Goal: Task Accomplishment & Management: Use online tool/utility

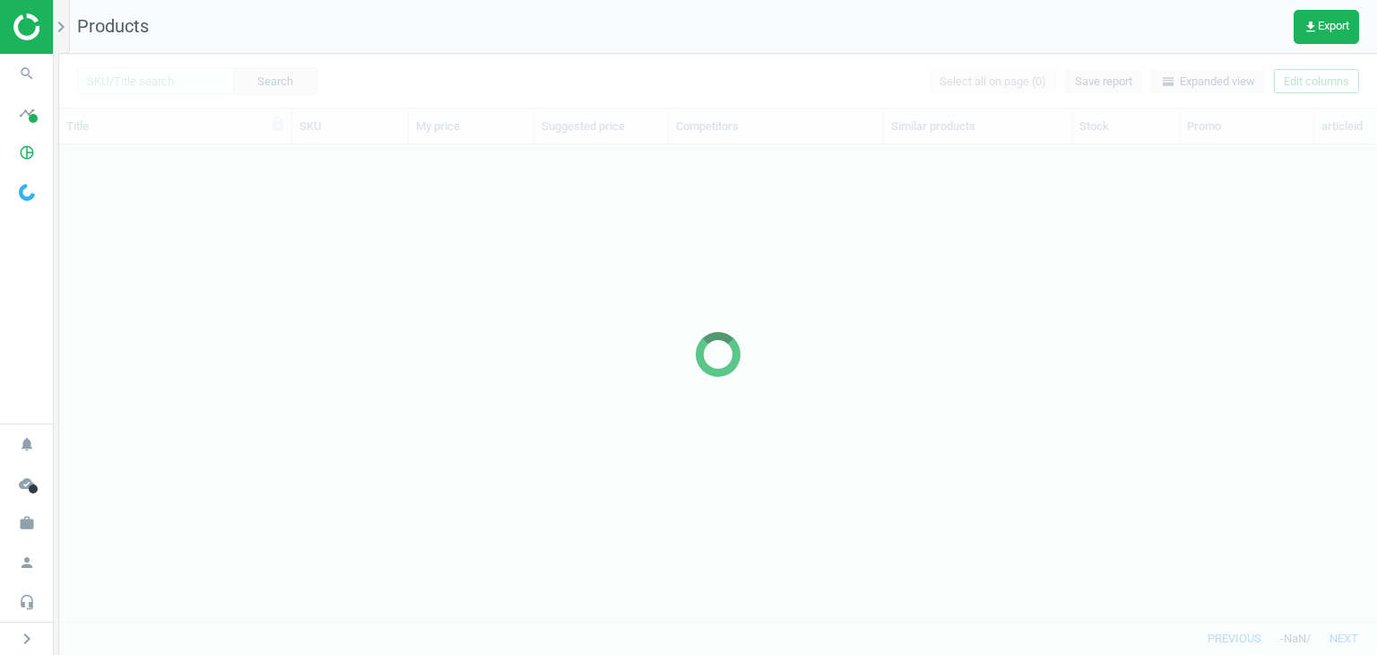
scroll to position [449, 1304]
click at [22, 103] on icon "timeline" at bounding box center [27, 113] width 34 height 34
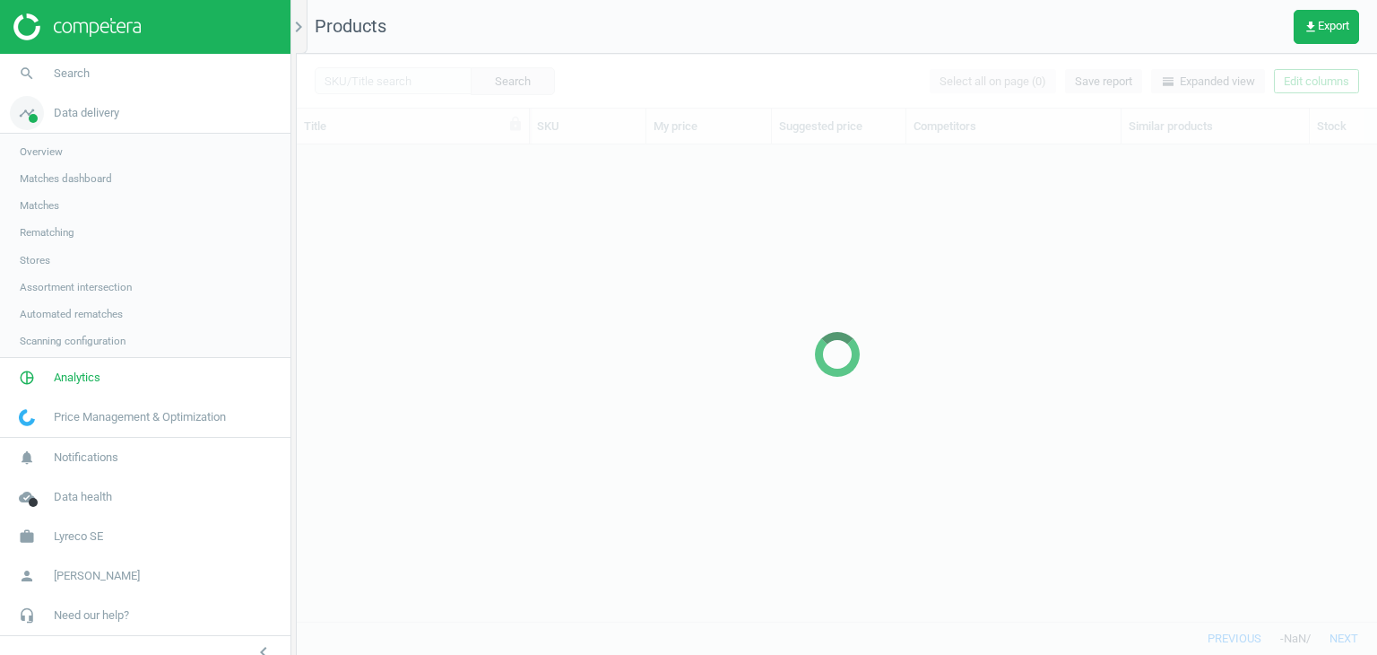
scroll to position [449, 1067]
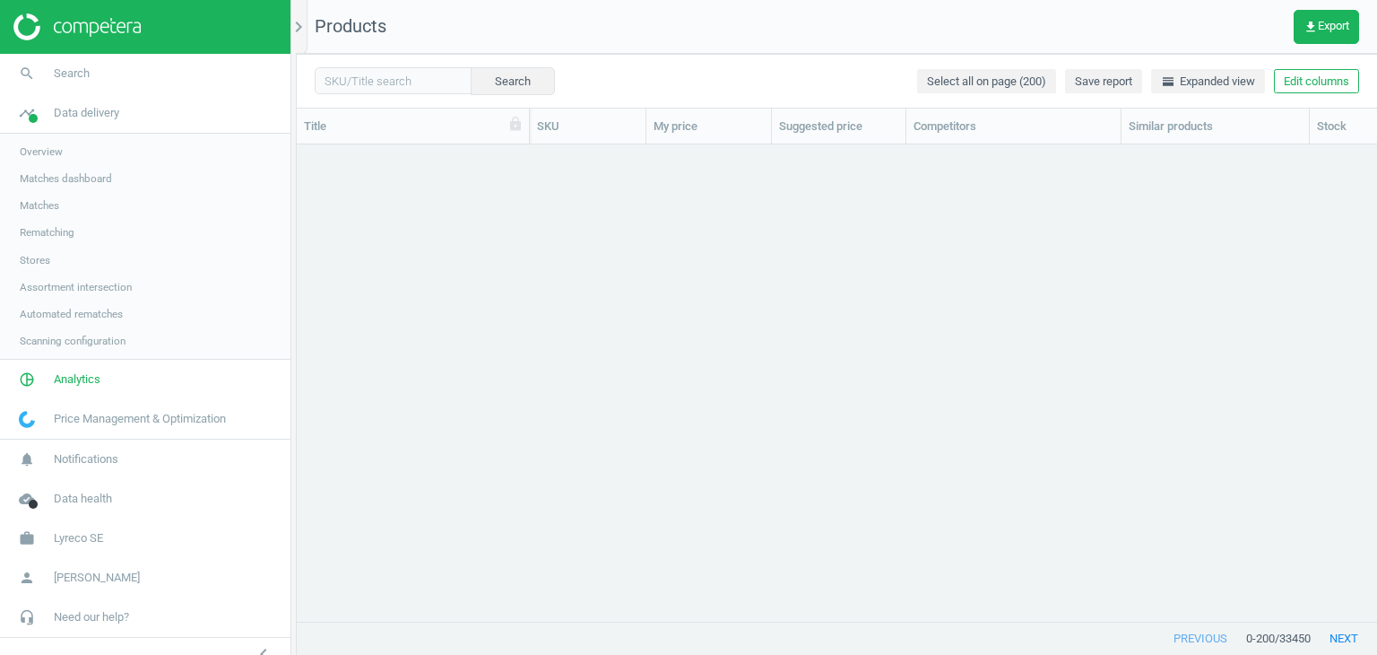
click at [43, 207] on span "Matches" at bounding box center [39, 205] width 39 height 14
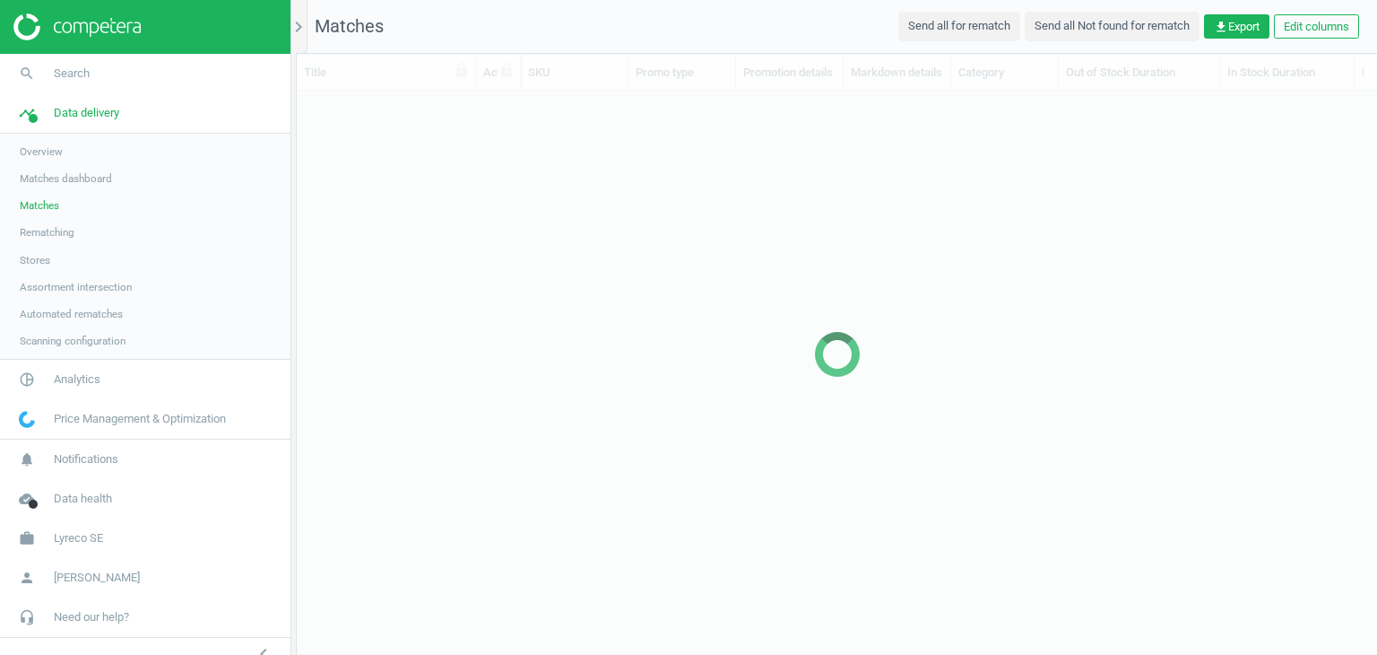
scroll to position [534, 1067]
click at [275, 646] on button "chevron_left" at bounding box center [263, 653] width 45 height 23
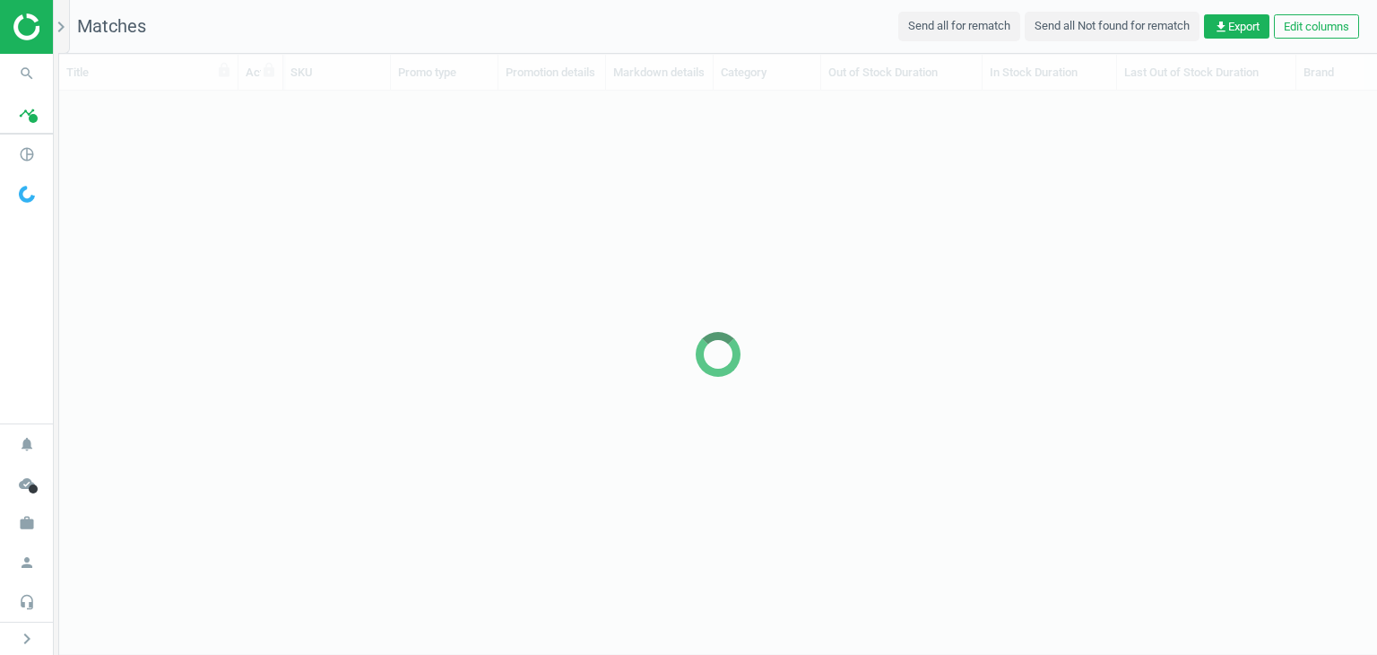
scroll to position [14, 14]
click at [63, 23] on icon "chevron_right" at bounding box center [61, 27] width 22 height 22
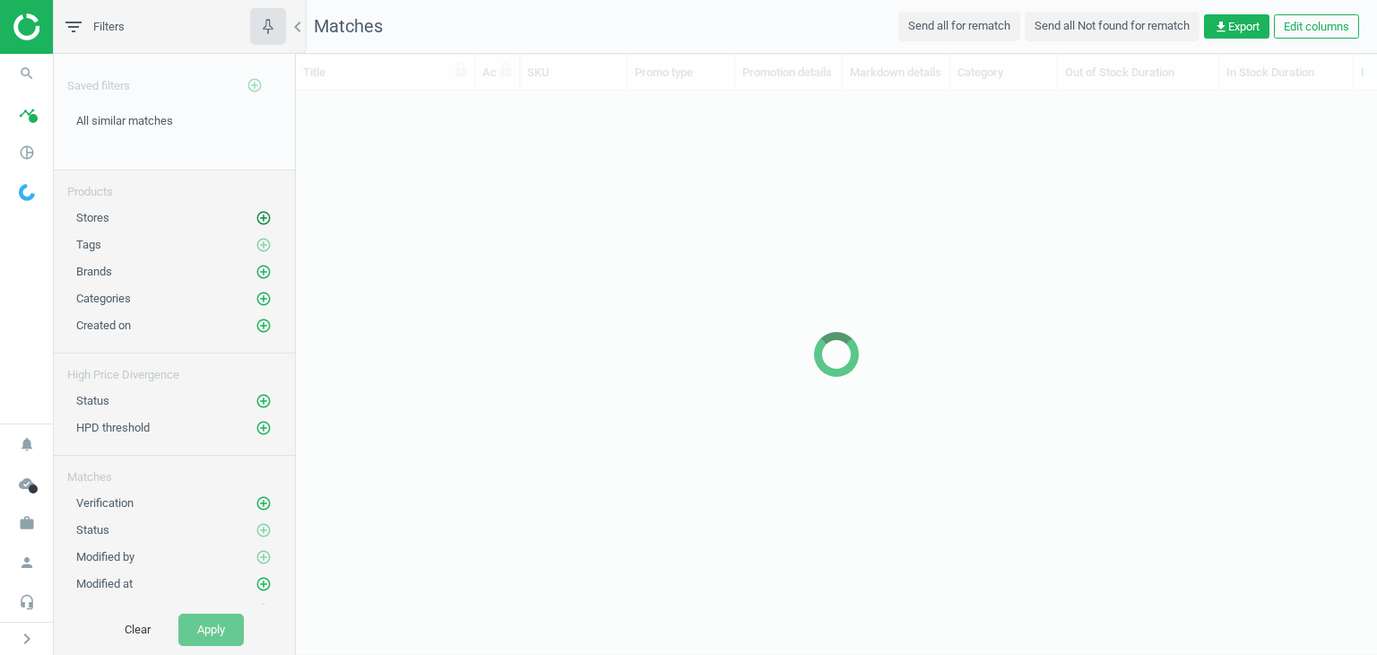
click at [256, 216] on icon "add_circle_outline" at bounding box center [264, 218] width 16 height 16
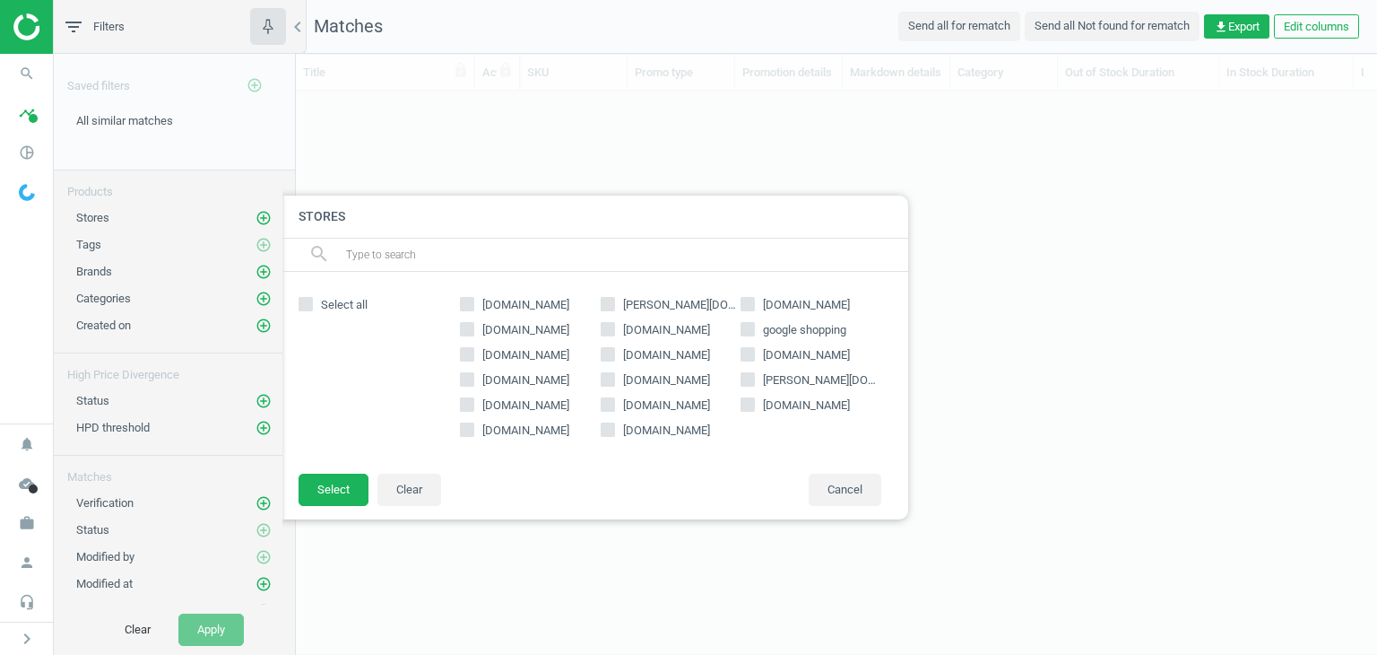
click at [534, 431] on span "[DOMAIN_NAME]" at bounding box center [526, 430] width 94 height 16
click at [473, 431] on input "[DOMAIN_NAME]" at bounding box center [468, 429] width 12 height 12
checkbox input "true"
click at [350, 489] on button "Select" at bounding box center [334, 489] width 70 height 32
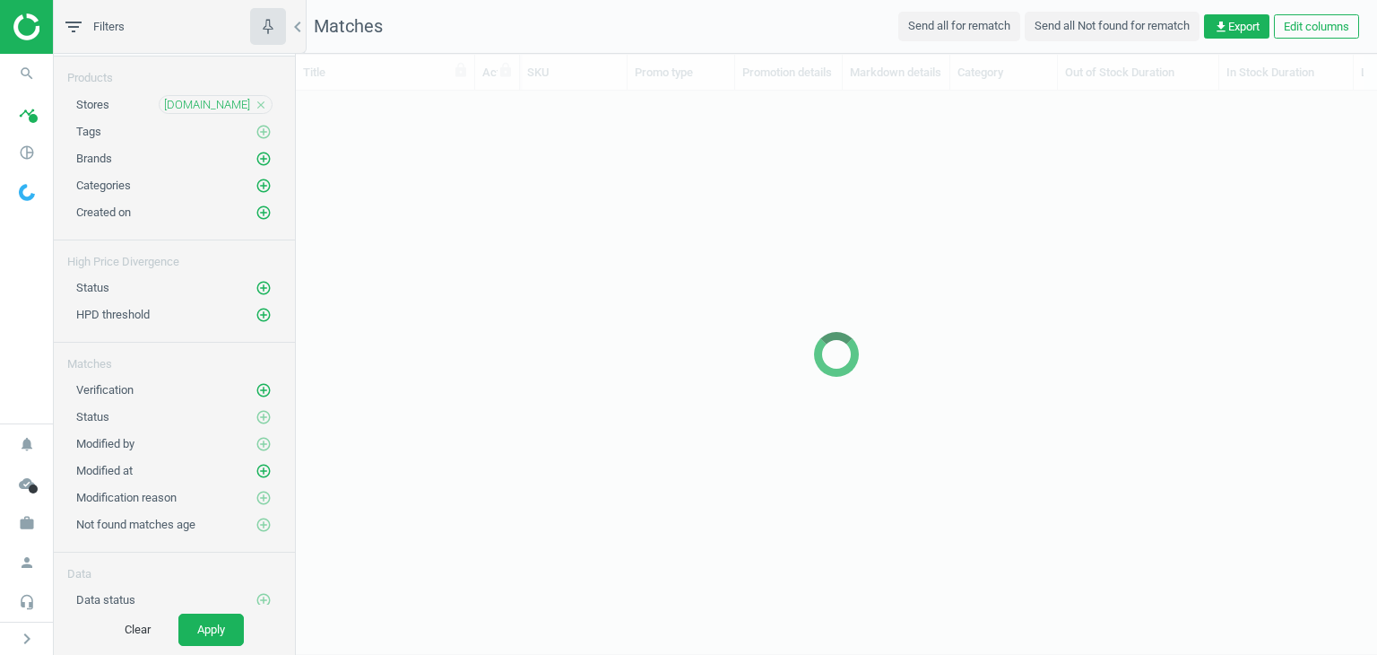
scroll to position [136, 0]
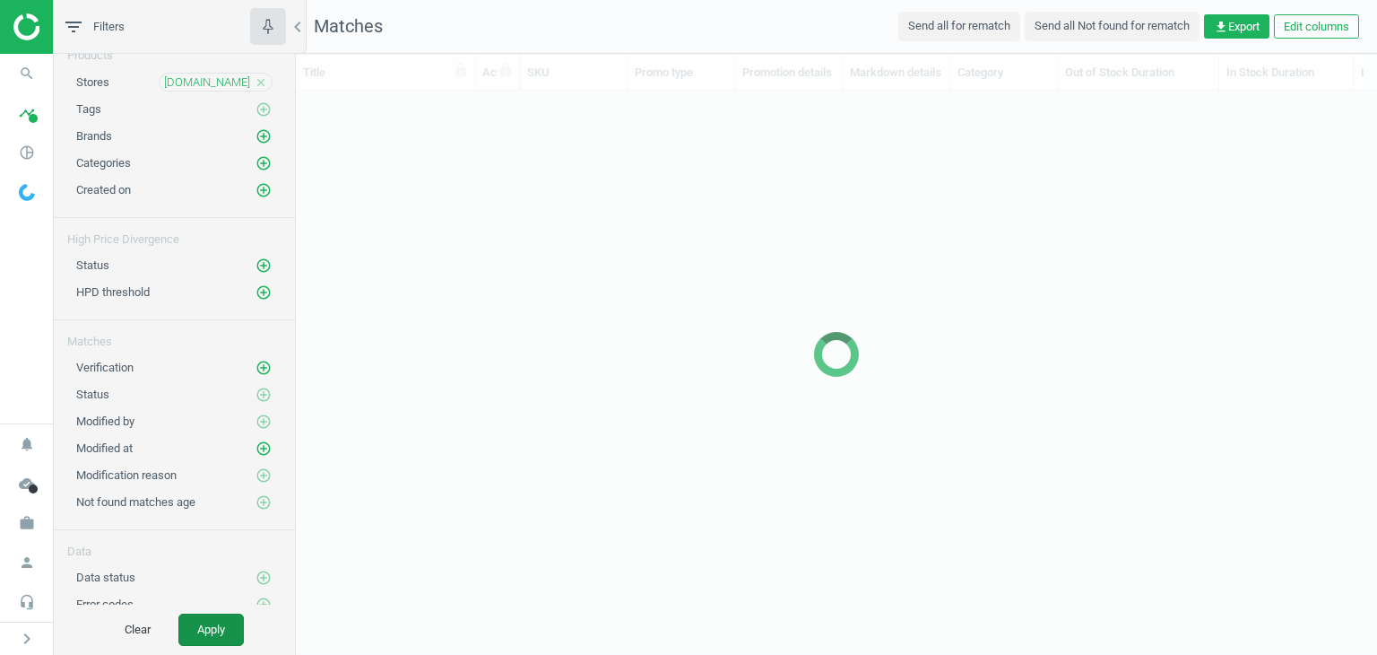
click at [230, 645] on button "Apply" at bounding box center [210, 629] width 65 height 32
